Goal: Navigation & Orientation: Find specific page/section

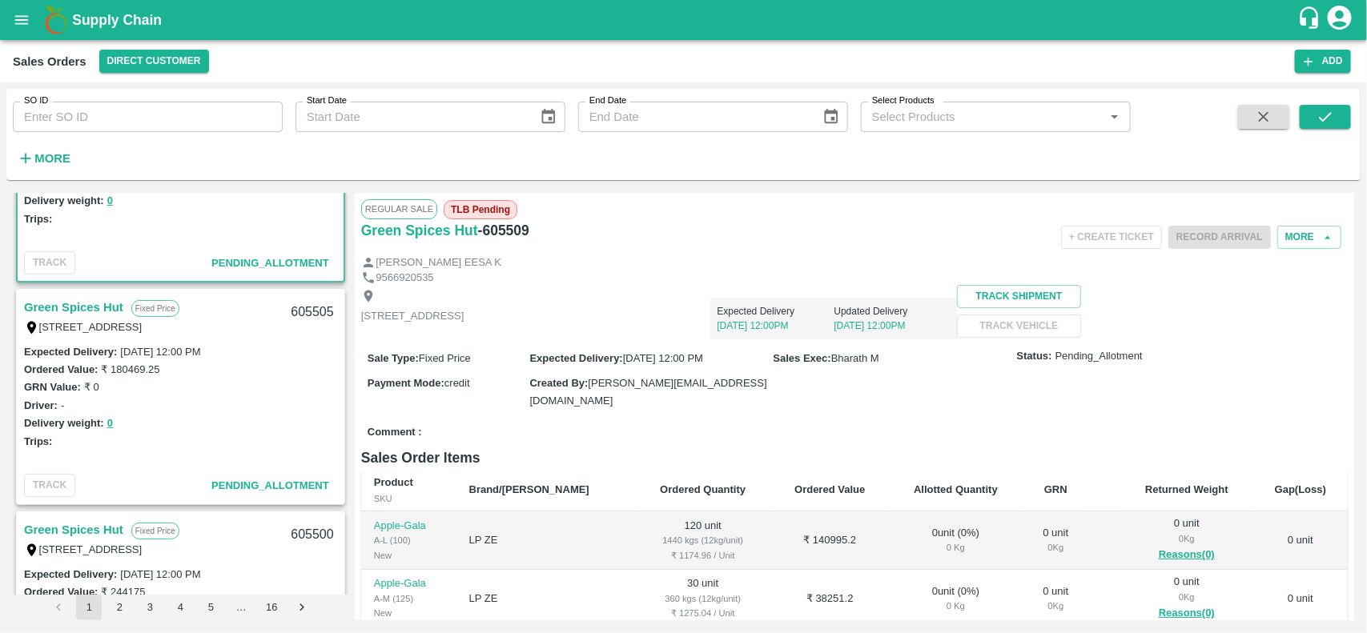
scroll to position [131, 0]
click at [50, 303] on link "Green Spices Hut" at bounding box center [73, 306] width 99 height 21
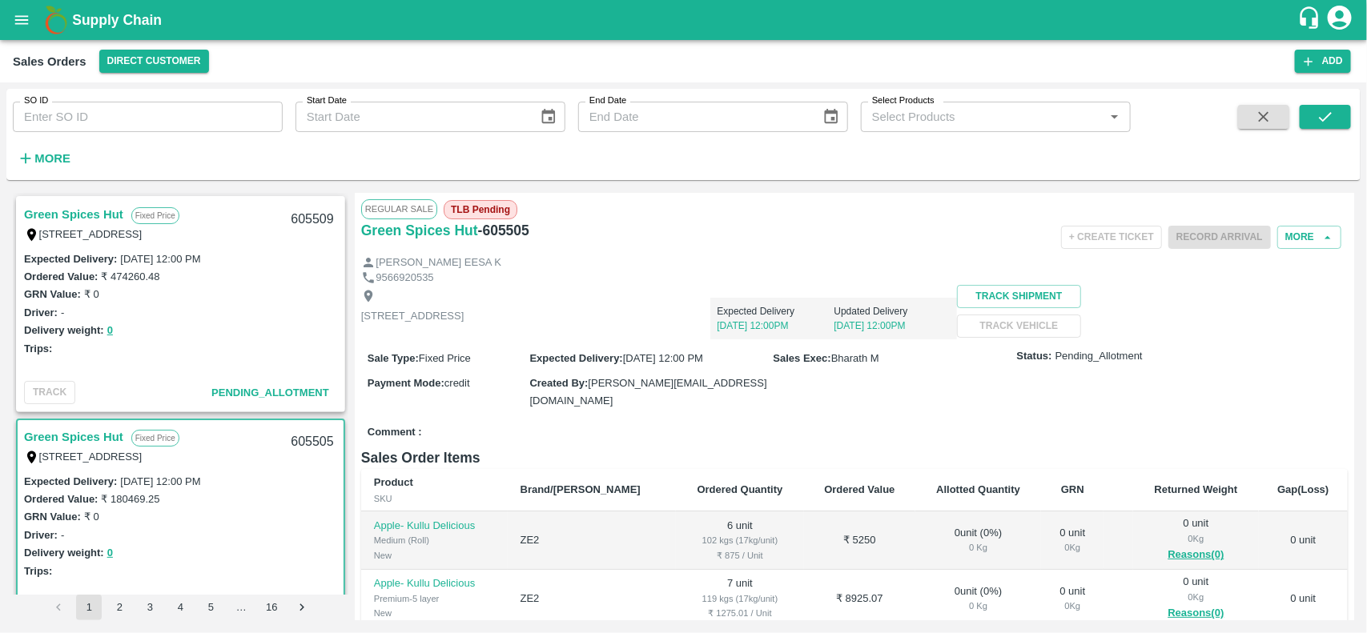
click at [69, 202] on div "Green Spices Hut Fixed Price Shop [STREET_ADDRESS] 605509" at bounding box center [181, 223] width 326 height 51
click at [58, 210] on link "Green Spices Hut" at bounding box center [73, 214] width 99 height 21
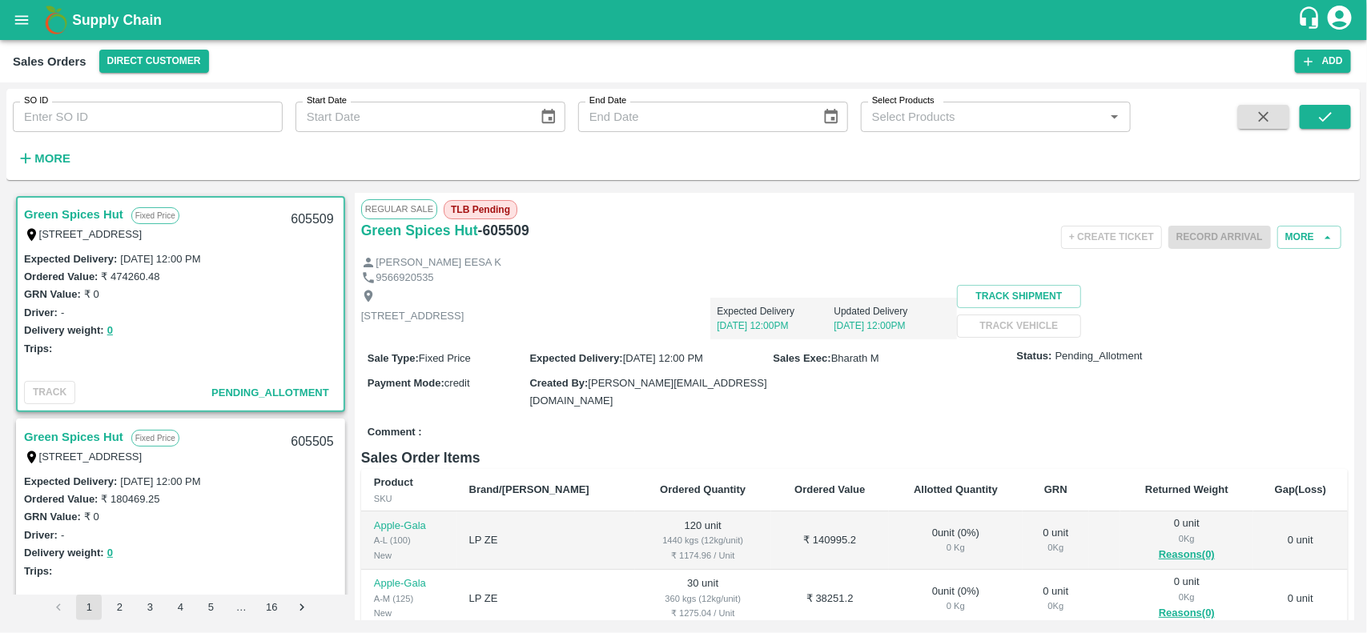
click at [52, 431] on link "Green Spices Hut" at bounding box center [73, 437] width 99 height 21
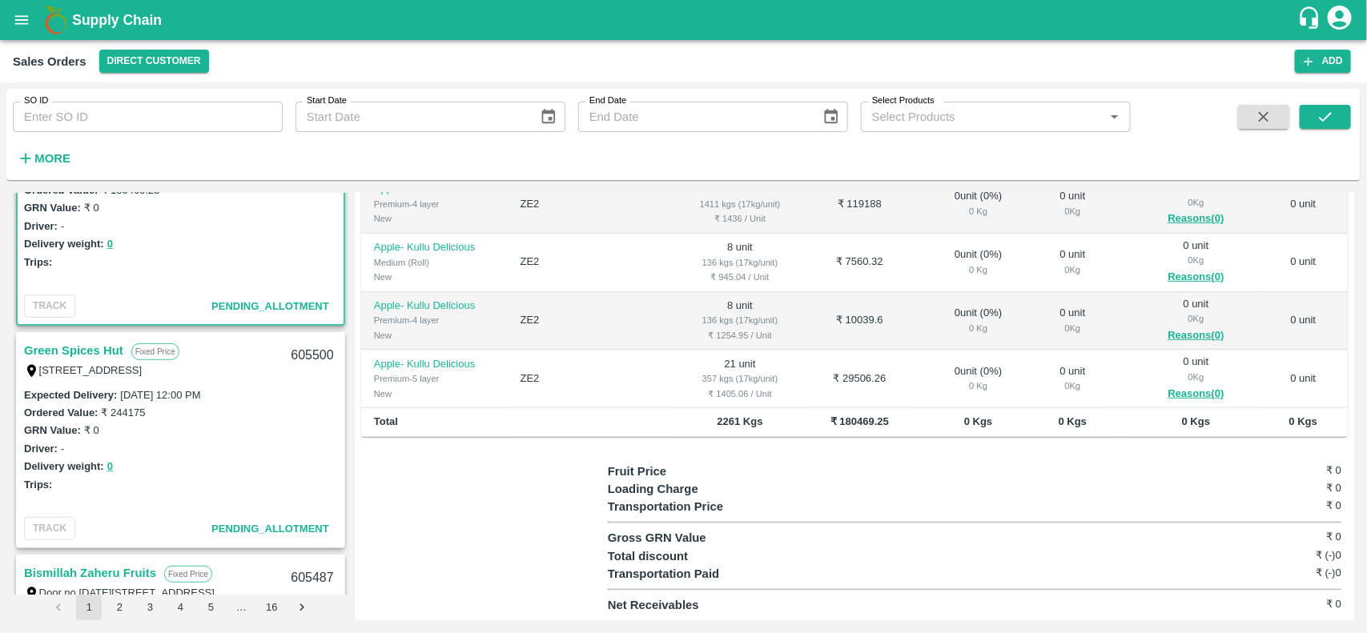
scroll to position [310, 0]
click at [62, 344] on link "Green Spices Hut" at bounding box center [73, 349] width 99 height 21
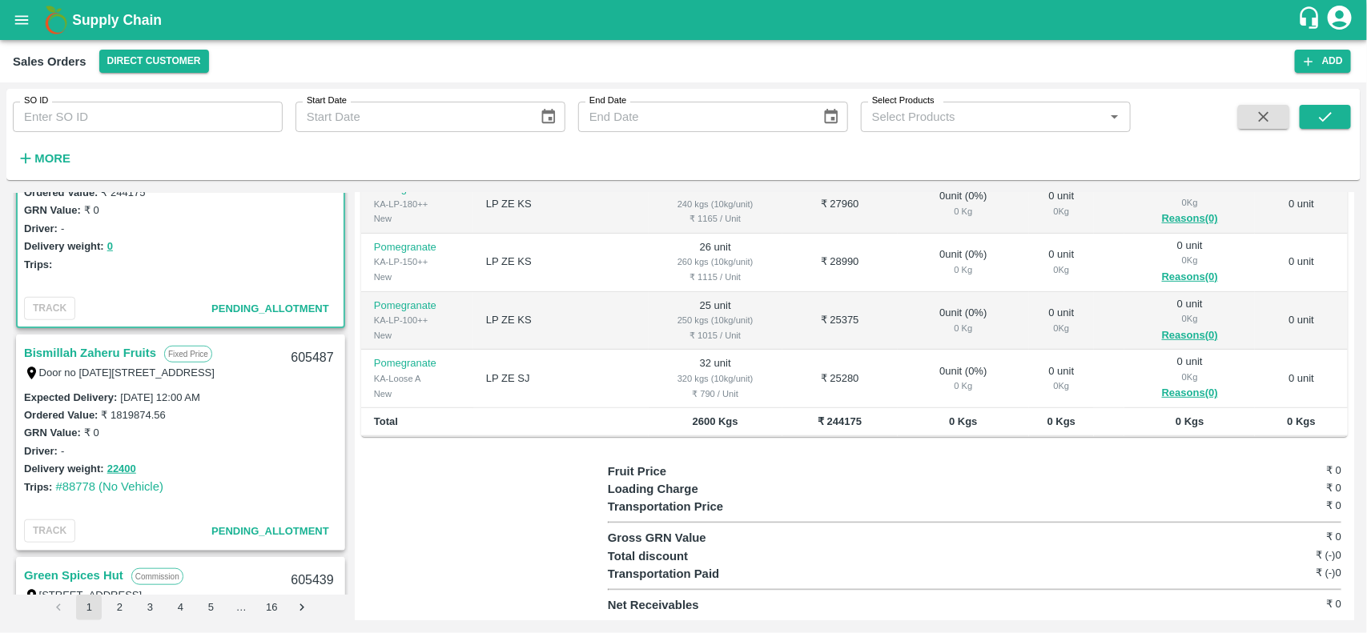
scroll to position [533, 0]
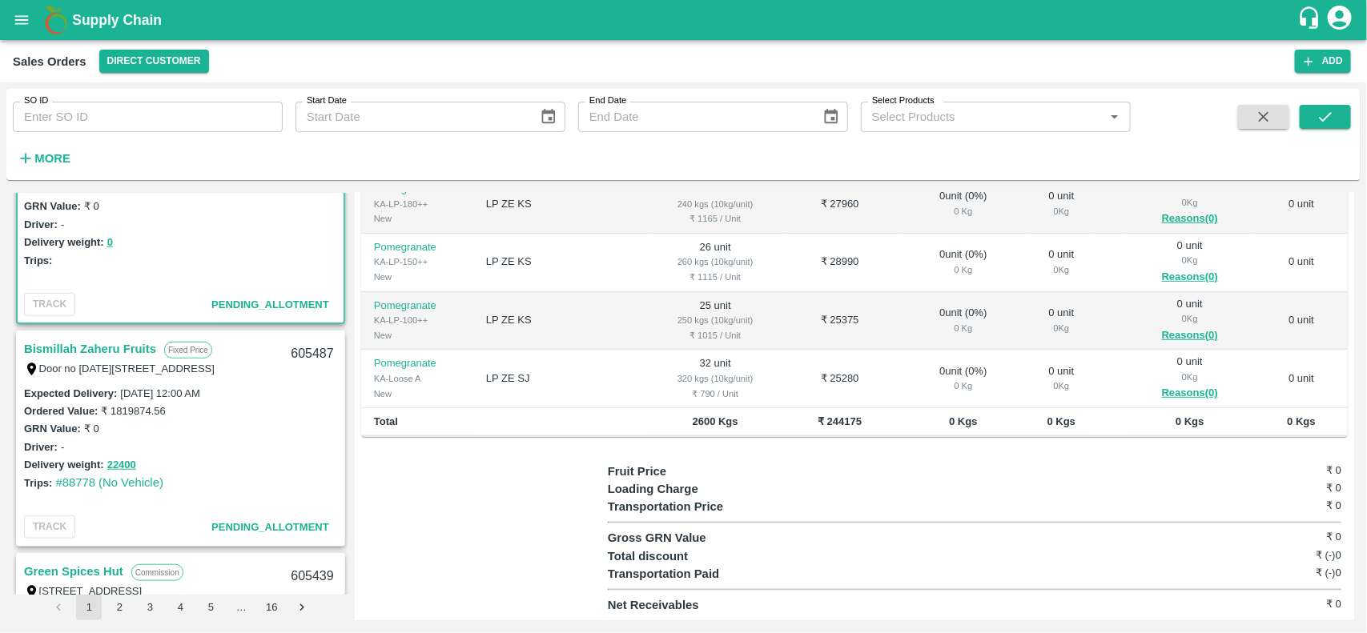
click at [112, 350] on link "Bismillah Zaheru Fruits" at bounding box center [90, 349] width 132 height 21
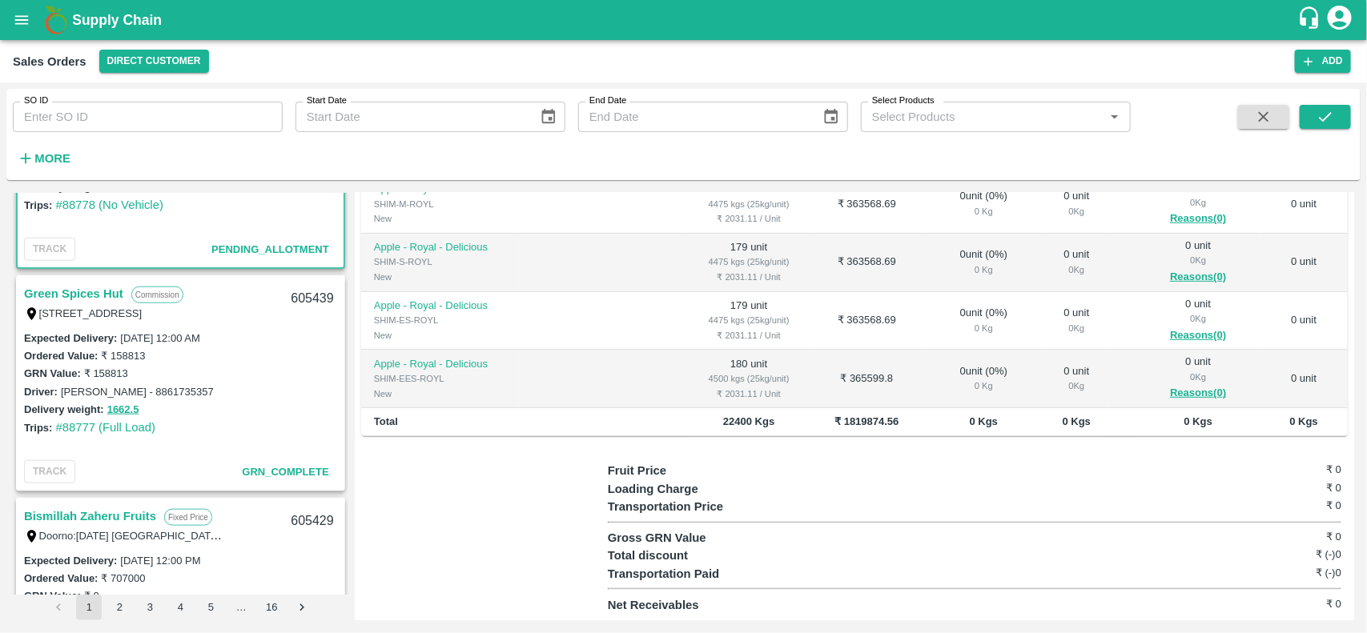
scroll to position [813, 0]
click at [54, 285] on link "Green Spices Hut" at bounding box center [73, 292] width 99 height 21
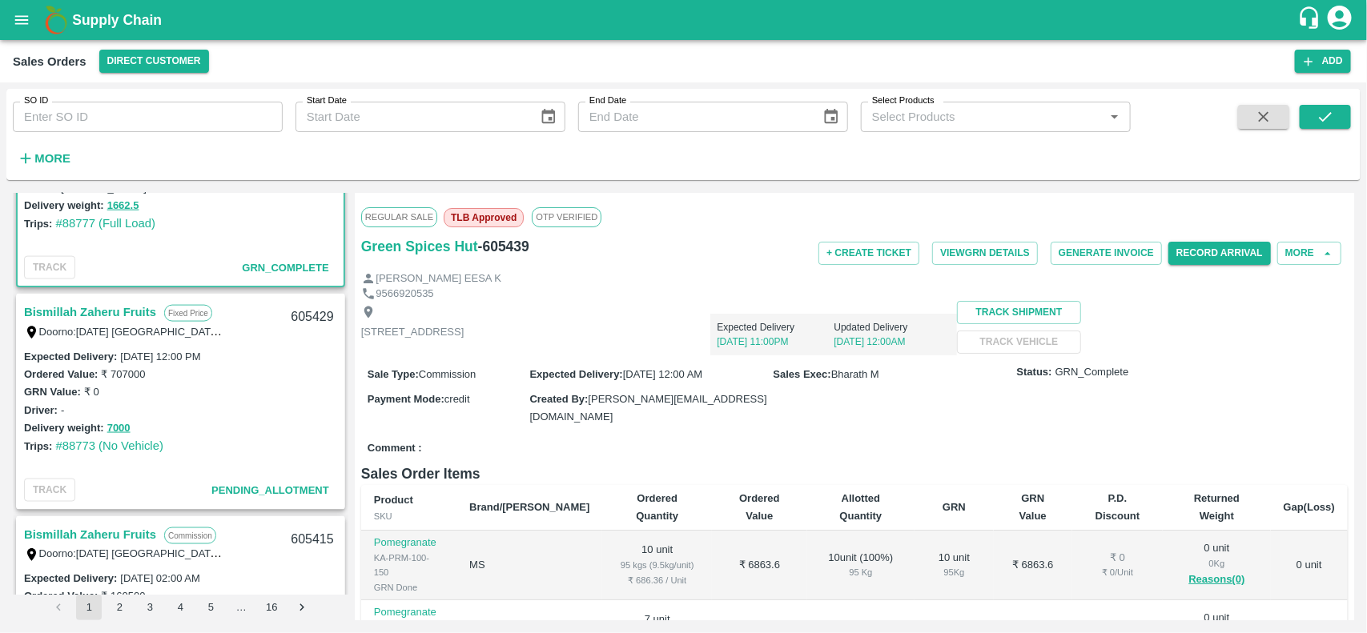
scroll to position [1021, 0]
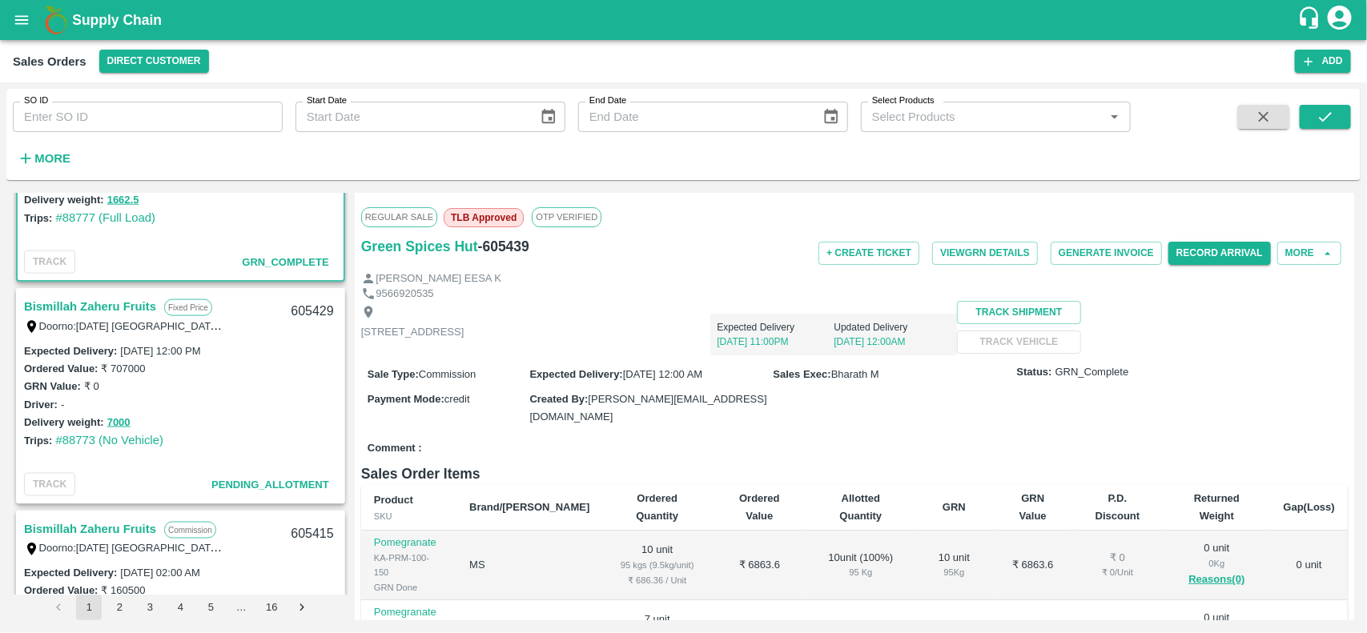
click at [102, 297] on link "Bismillah Zaheru Fruits" at bounding box center [90, 306] width 132 height 21
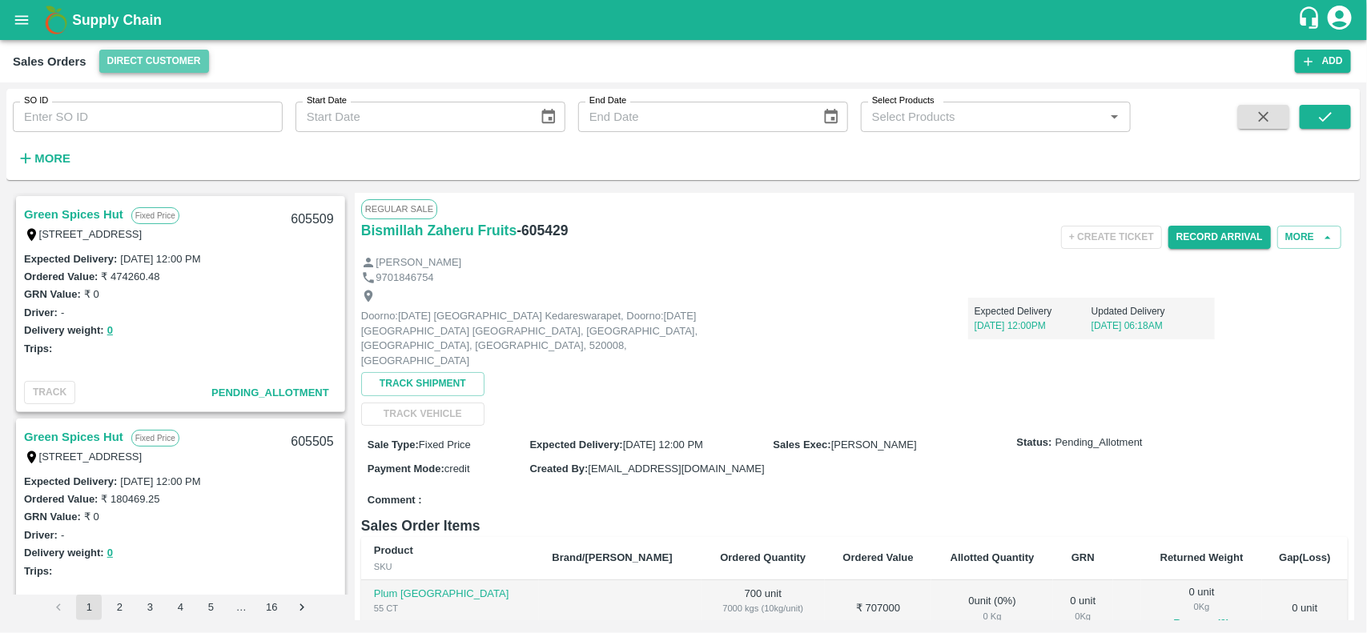
click at [163, 61] on button "Direct Customer" at bounding box center [154, 61] width 110 height 23
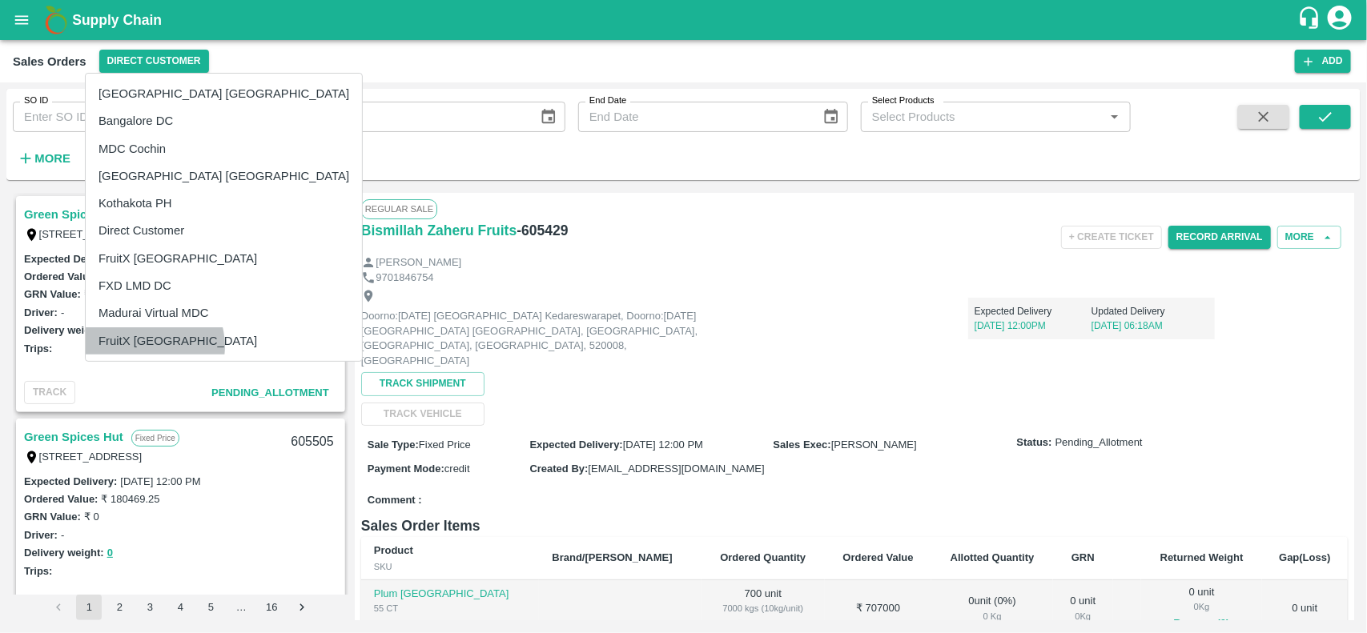
click at [151, 347] on li "FruitX [GEOGRAPHIC_DATA]" at bounding box center [224, 340] width 276 height 27
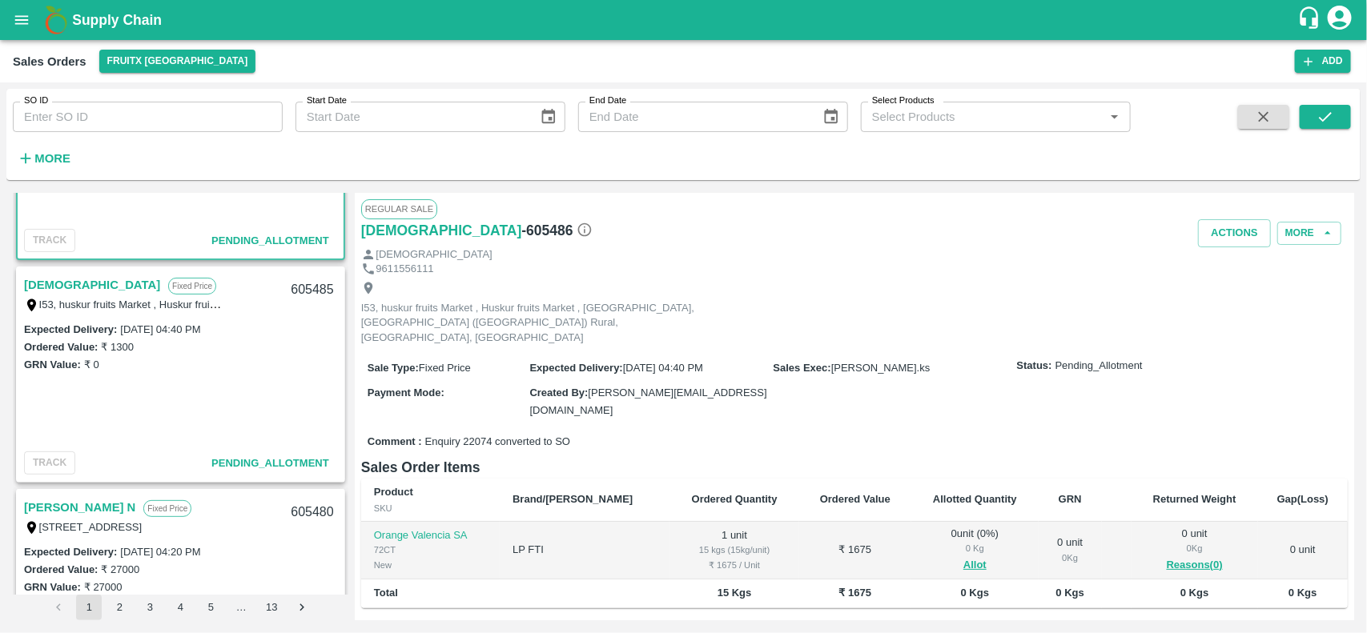
scroll to position [153, 0]
click at [38, 280] on link "[DEMOGRAPHIC_DATA]" at bounding box center [92, 284] width 136 height 21
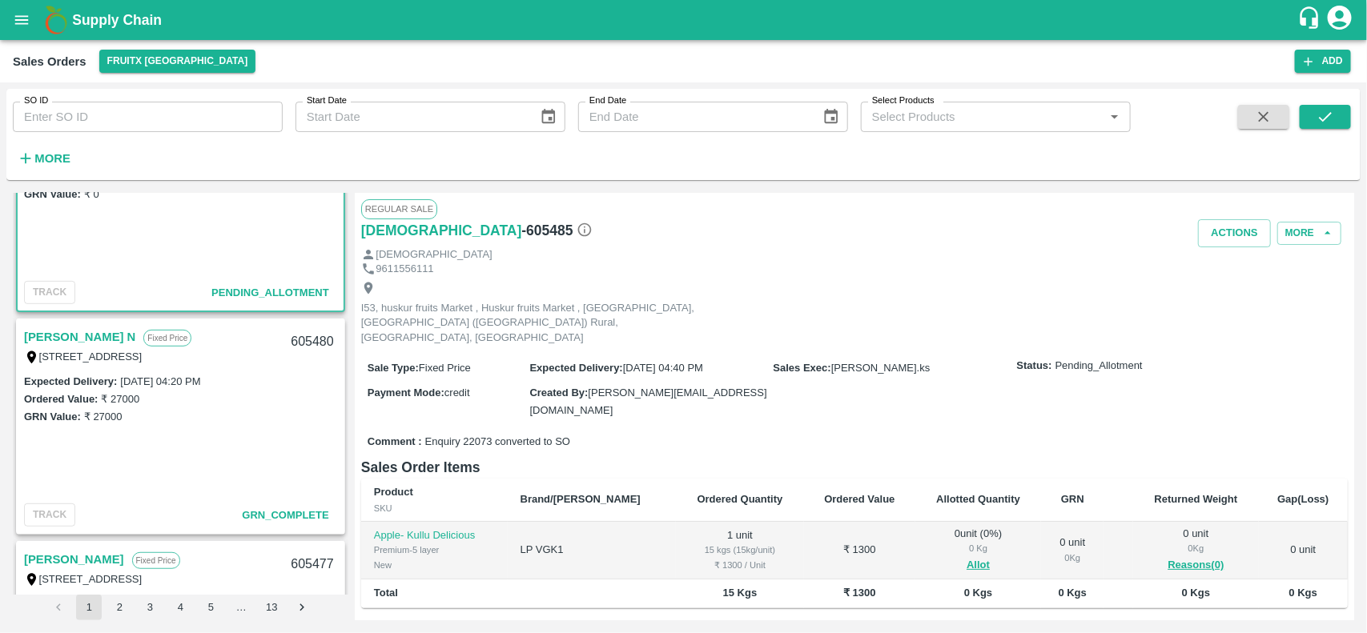
scroll to position [325, 0]
click at [30, 330] on link "[PERSON_NAME] N" at bounding box center [79, 334] width 111 height 21
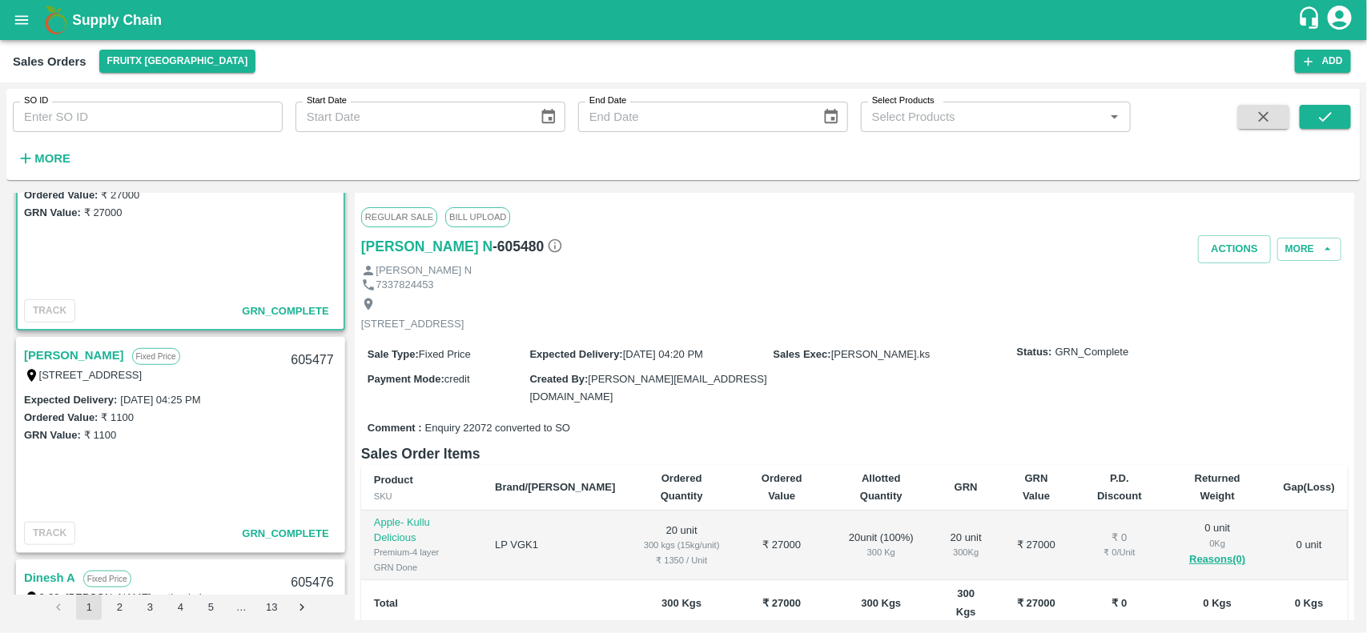
scroll to position [528, 0]
click at [54, 354] on link "[PERSON_NAME]" at bounding box center [74, 353] width 100 height 21
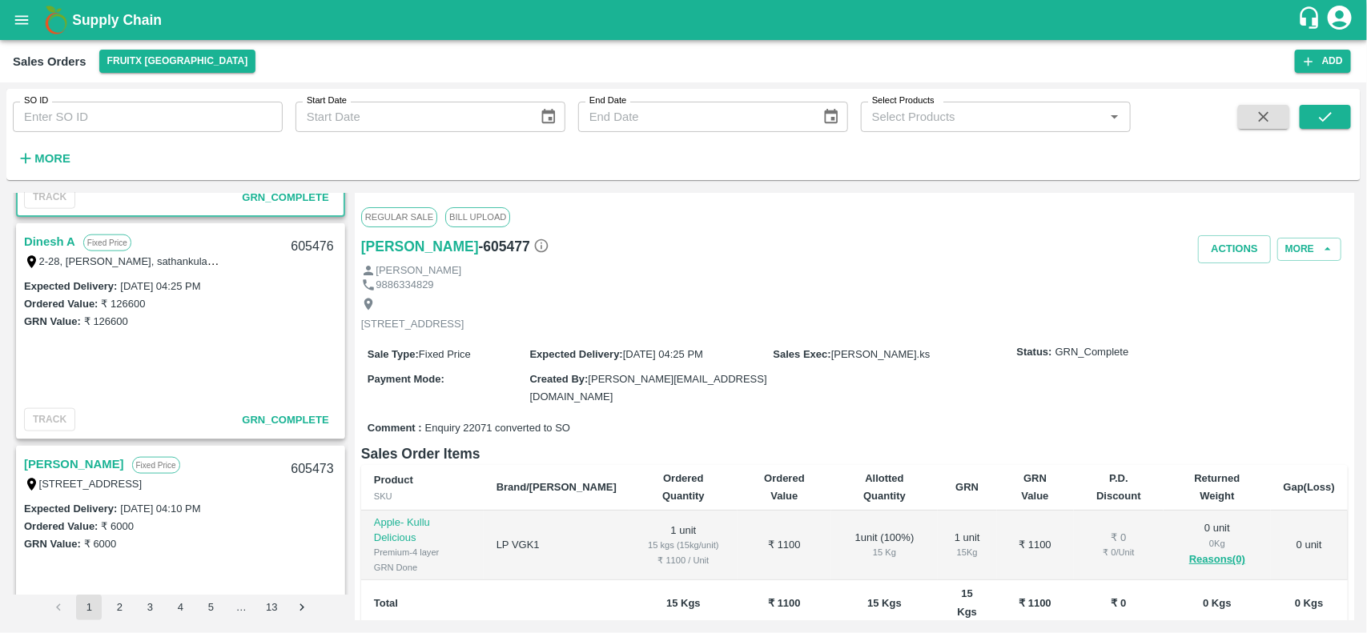
scroll to position [865, 0]
click at [46, 236] on link "Dinesh A" at bounding box center [49, 240] width 51 height 21
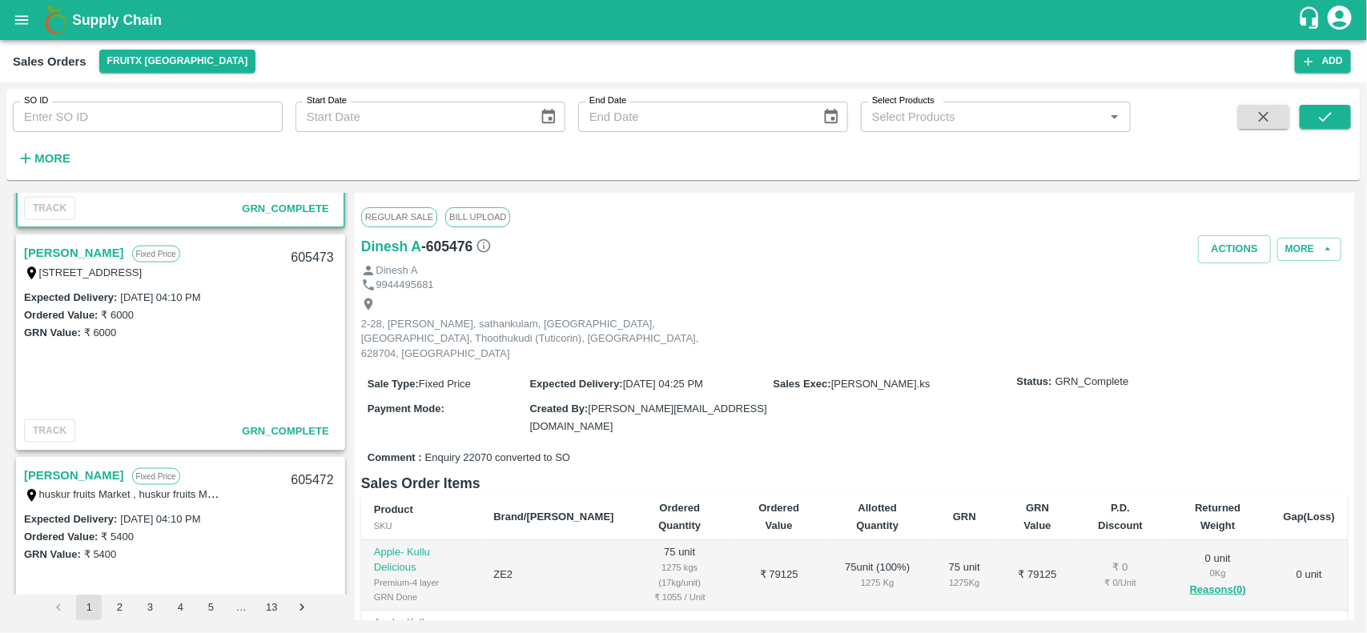
scroll to position [1075, 0]
click at [37, 252] on link "[PERSON_NAME]" at bounding box center [74, 252] width 100 height 21
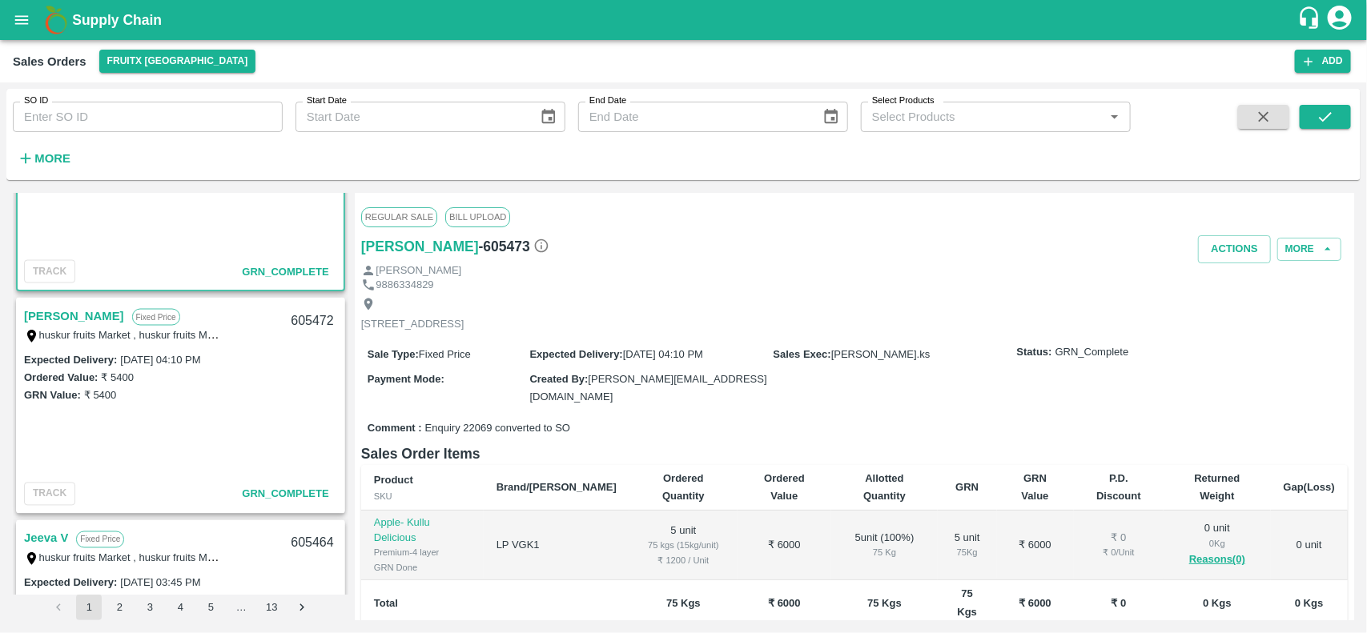
scroll to position [1235, 0]
click at [54, 311] on link "[PERSON_NAME]" at bounding box center [74, 315] width 100 height 21
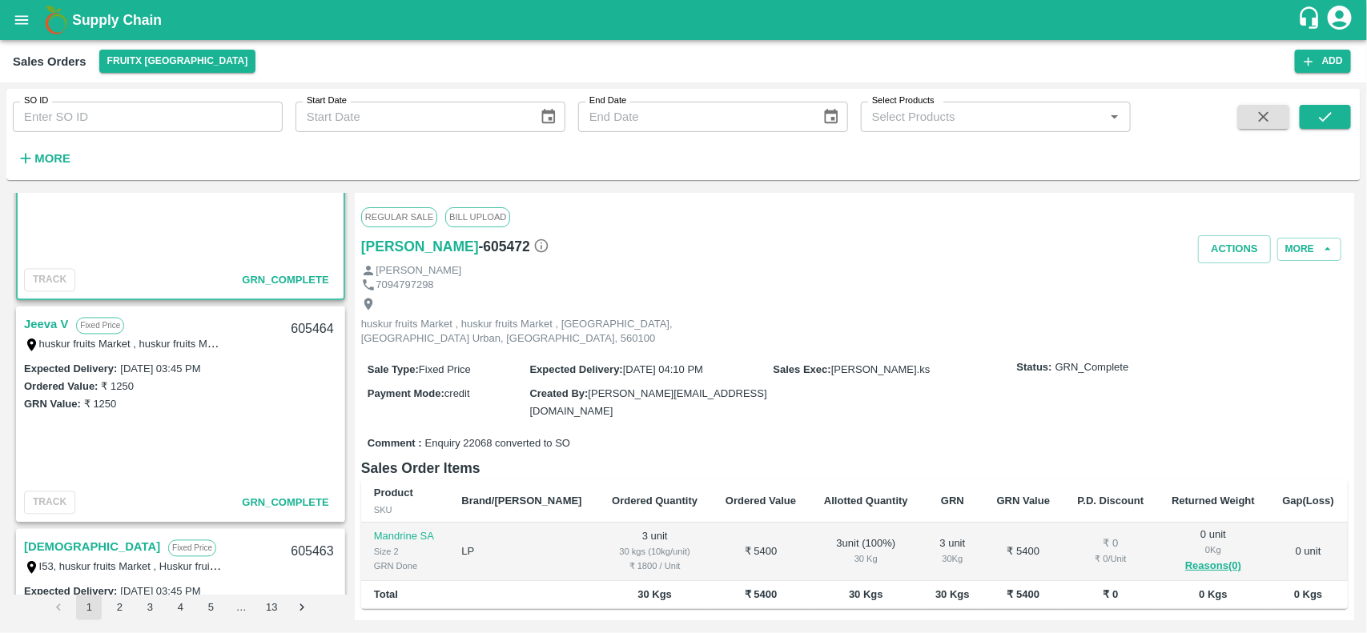
scroll to position [1449, 0]
click at [56, 324] on link "Jeeva V" at bounding box center [46, 323] width 44 height 21
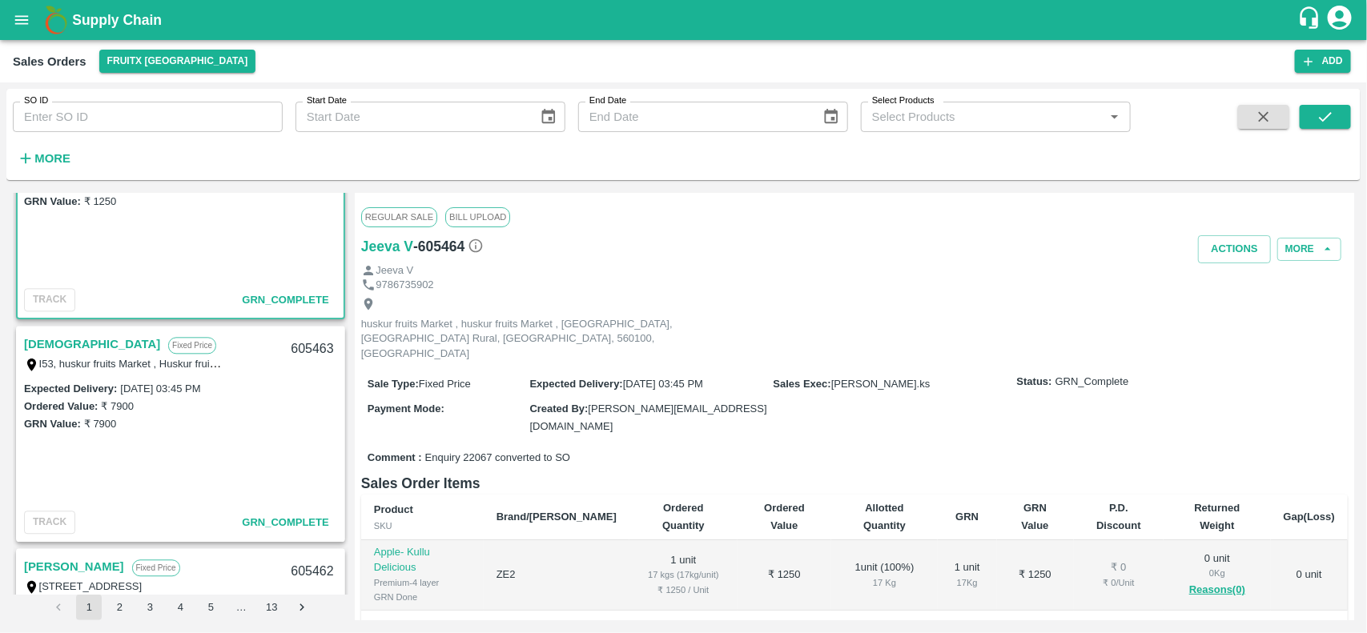
scroll to position [1654, 0]
click at [46, 338] on link "[DEMOGRAPHIC_DATA]" at bounding box center [92, 341] width 136 height 21
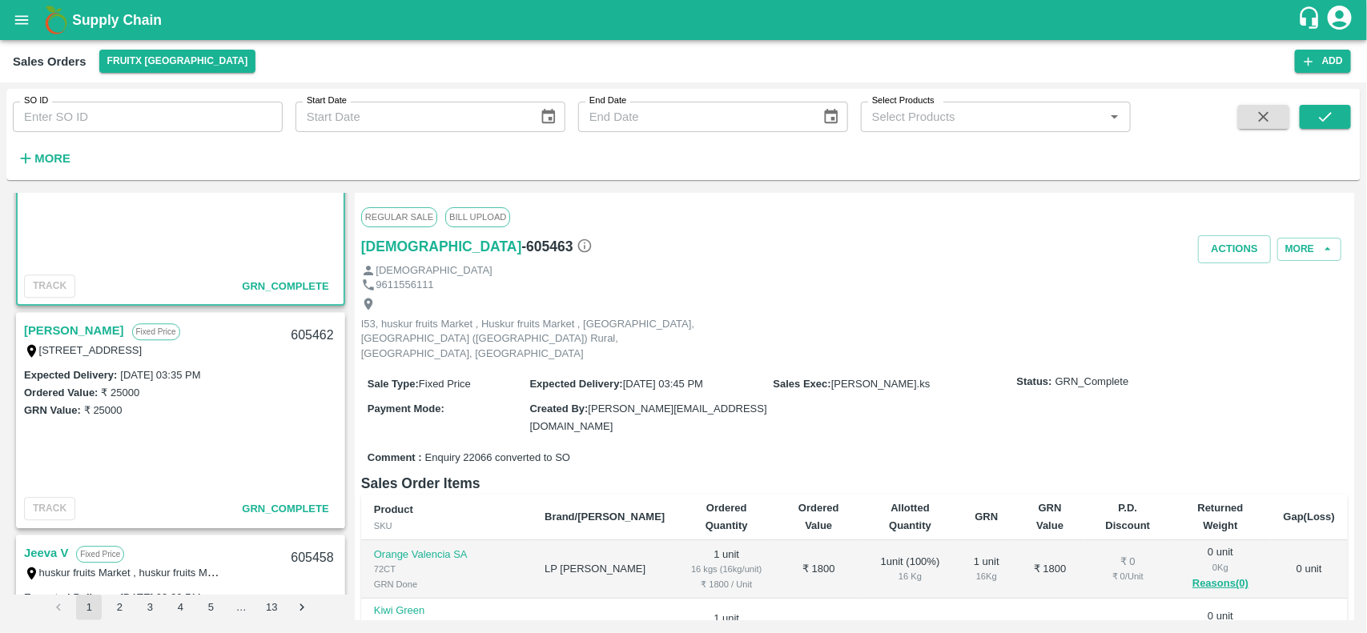
scroll to position [1888, 0]
click at [36, 325] on link "[PERSON_NAME]" at bounding box center [74, 329] width 100 height 21
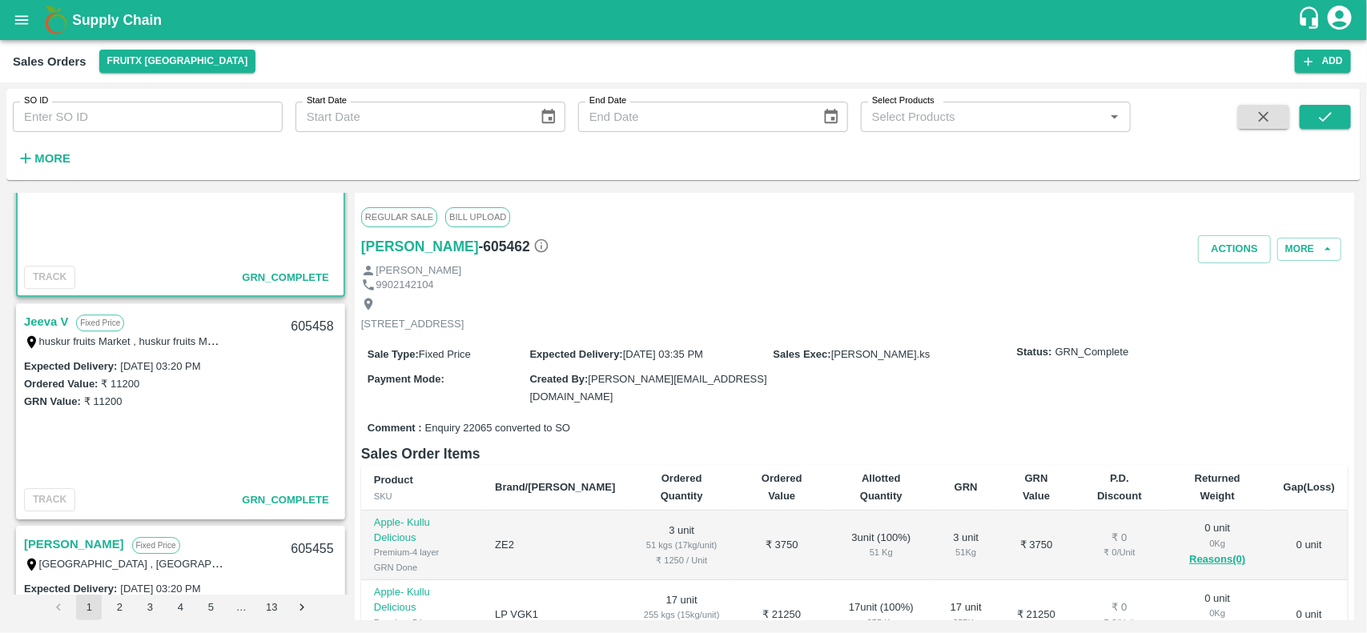
scroll to position [2119, 0]
click at [40, 318] on link "Jeeva V" at bounding box center [46, 321] width 44 height 21
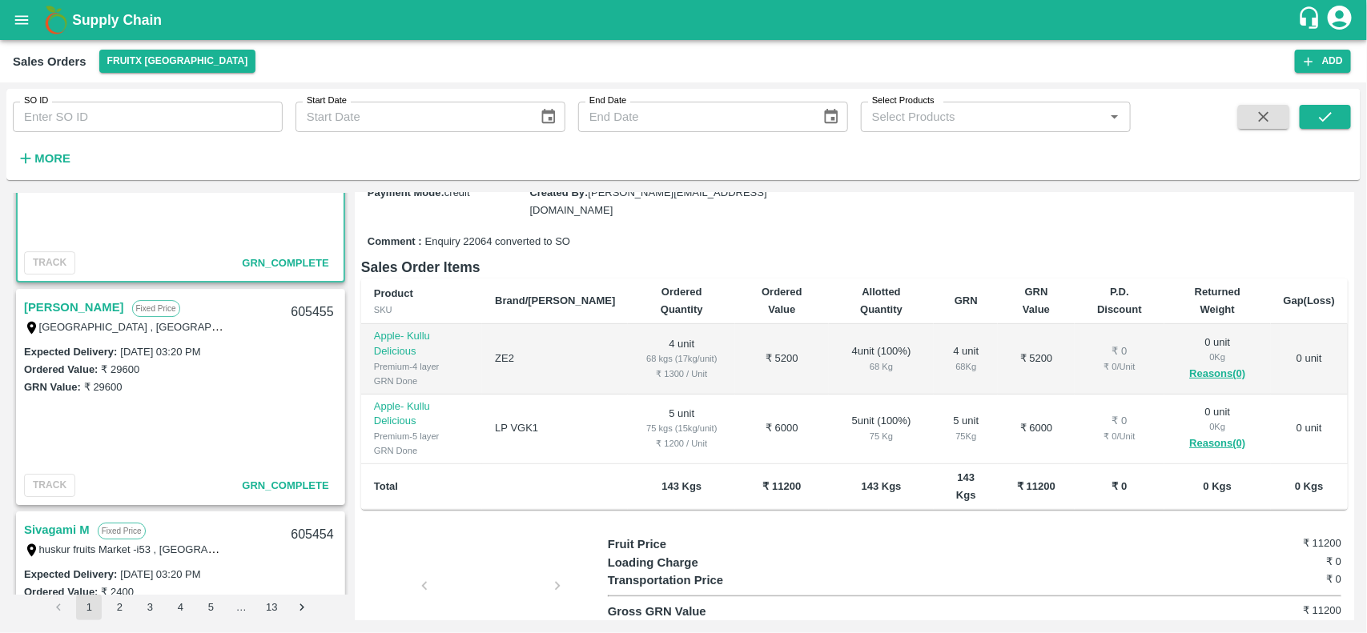
scroll to position [2356, 0]
click at [57, 307] on link "[PERSON_NAME]" at bounding box center [74, 306] width 100 height 21
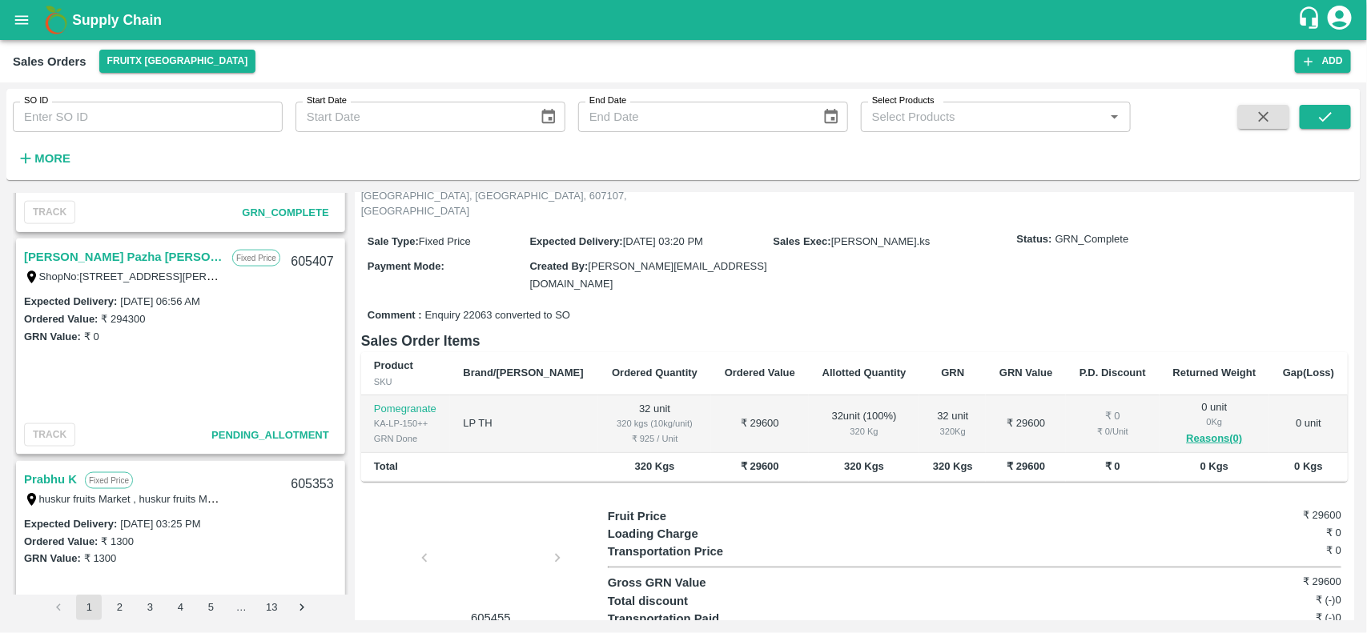
scroll to position [3737, 0]
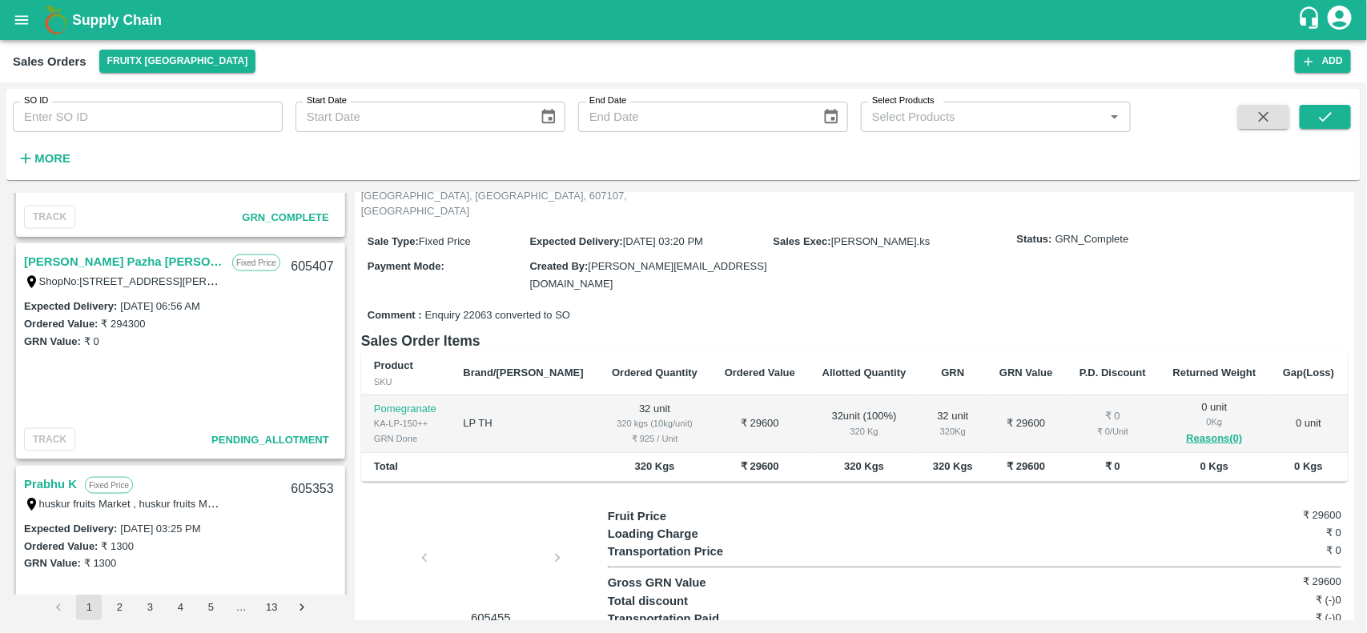
click at [72, 262] on link "[PERSON_NAME] Pazha [PERSON_NAME]" at bounding box center [124, 261] width 200 height 21
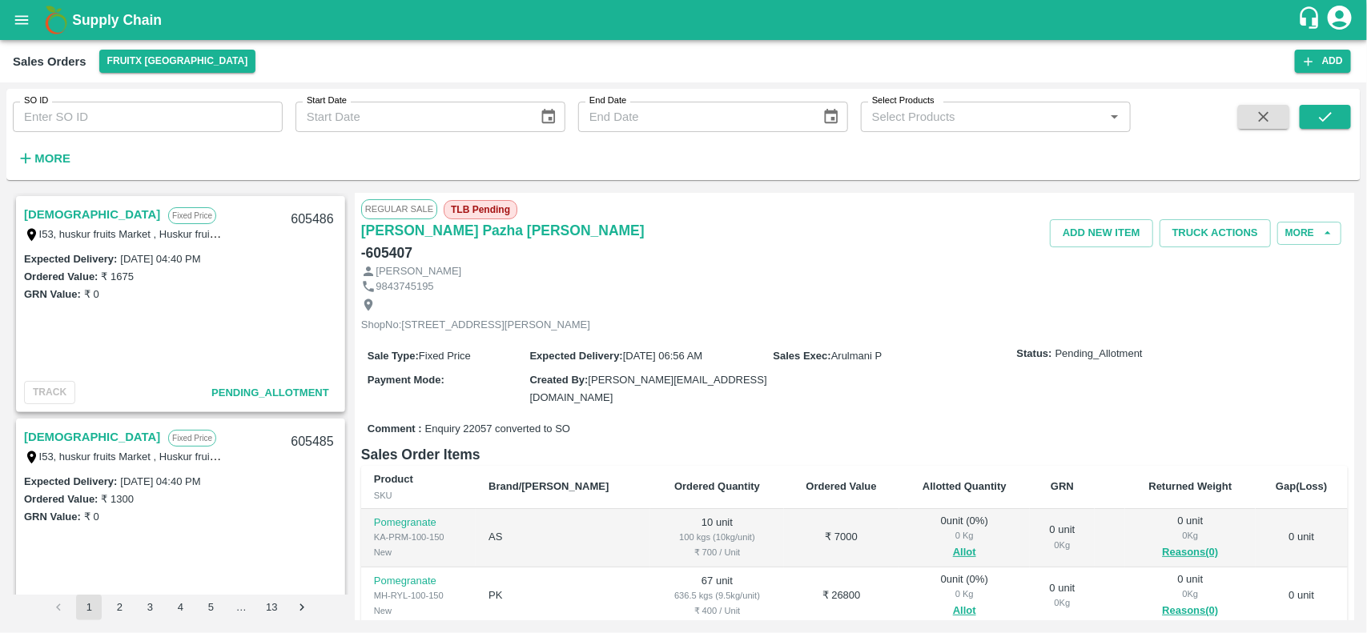
click at [46, 214] on link "[DEMOGRAPHIC_DATA]" at bounding box center [92, 214] width 136 height 21
